Goal: Transaction & Acquisition: Purchase product/service

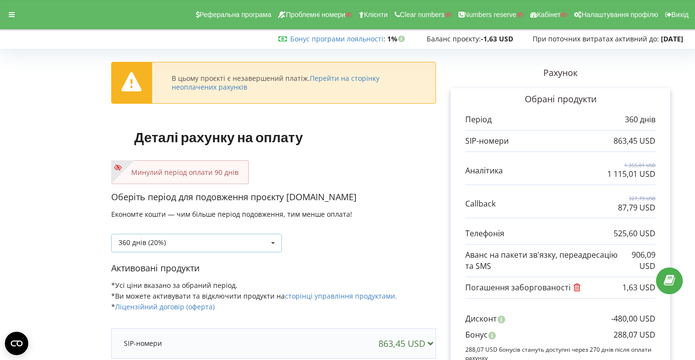
click at [256, 246] on div "360 днів (20%) Поповнити баланс без подовження" at bounding box center [196, 243] width 171 height 19
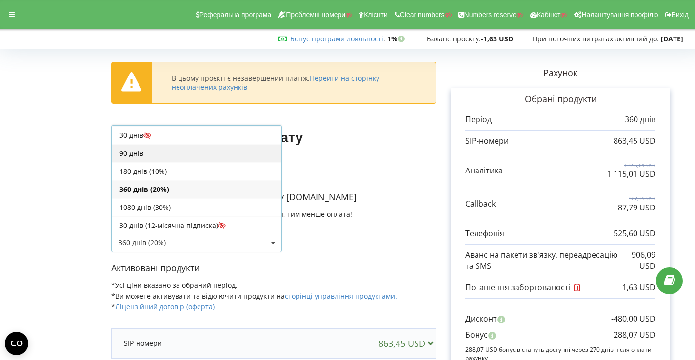
click at [189, 156] on div "90 днів" at bounding box center [197, 153] width 170 height 18
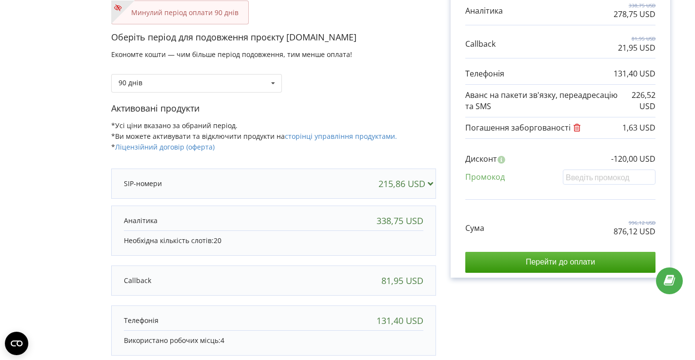
scroll to position [196, 0]
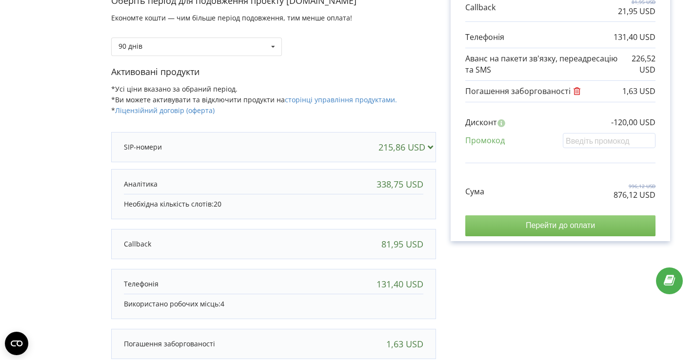
click at [511, 221] on input "Перейти до оплати" at bounding box center [560, 226] width 190 height 20
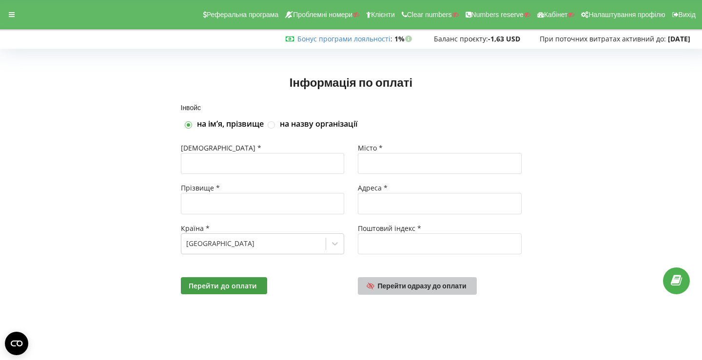
click at [421, 288] on span "Перейти одразу до оплати" at bounding box center [422, 286] width 89 height 8
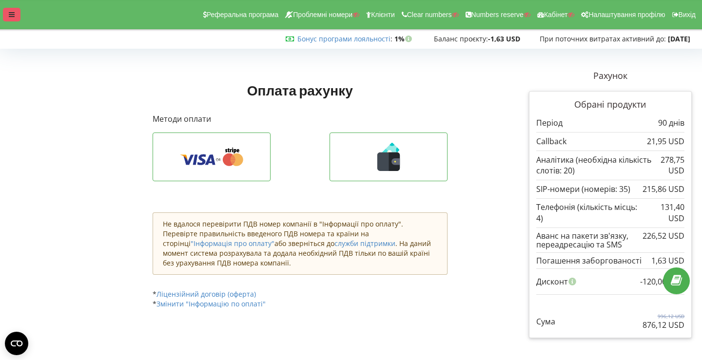
click at [9, 13] on icon at bounding box center [12, 14] width 6 height 7
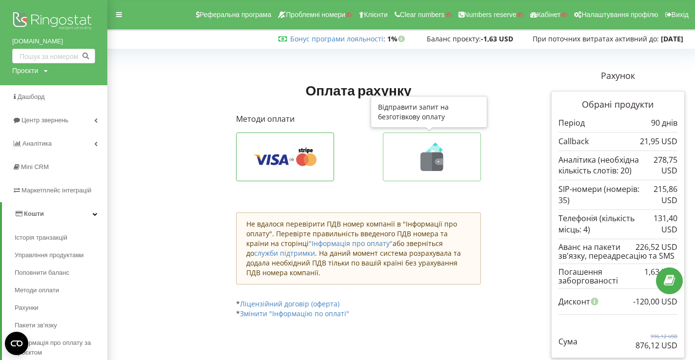
click at [410, 156] on icon at bounding box center [431, 157] width 77 height 28
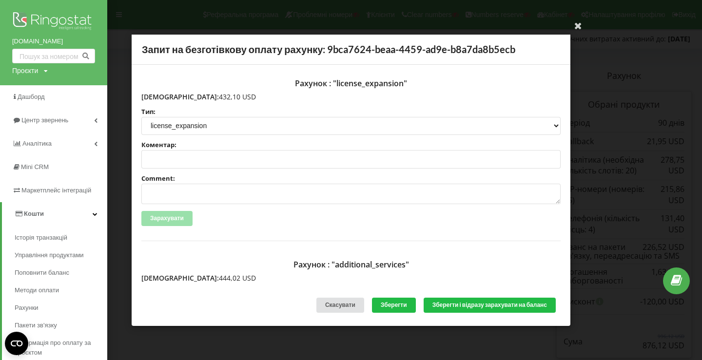
drag, startPoint x: 162, startPoint y: 94, endPoint x: 219, endPoint y: 102, distance: 57.6
click at [219, 102] on div "Рахунок : "license_expansion" Сума: 432,10 USD Тип: license license_expansion l…" at bounding box center [350, 157] width 419 height 167
copy div "432,10 USD Тип:"
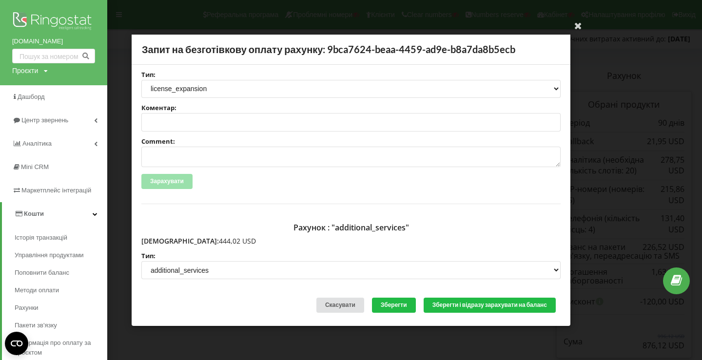
scroll to position [40, 0]
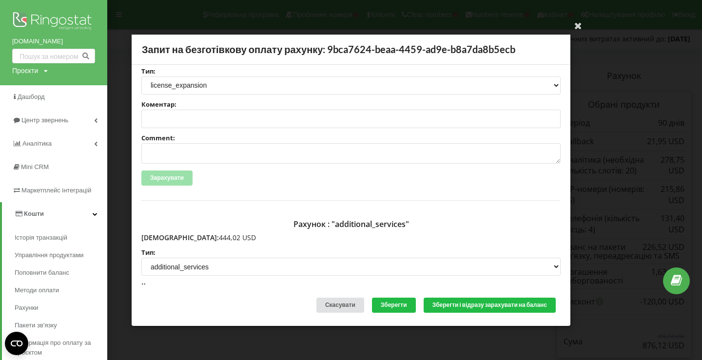
drag, startPoint x: 162, startPoint y: 277, endPoint x: 206, endPoint y: 241, distance: 56.4
click at [206, 241] on p "Сума: 444,02 USD" at bounding box center [350, 238] width 419 height 10
copy p "444,02 USD"
